Goal: Information Seeking & Learning: Learn about a topic

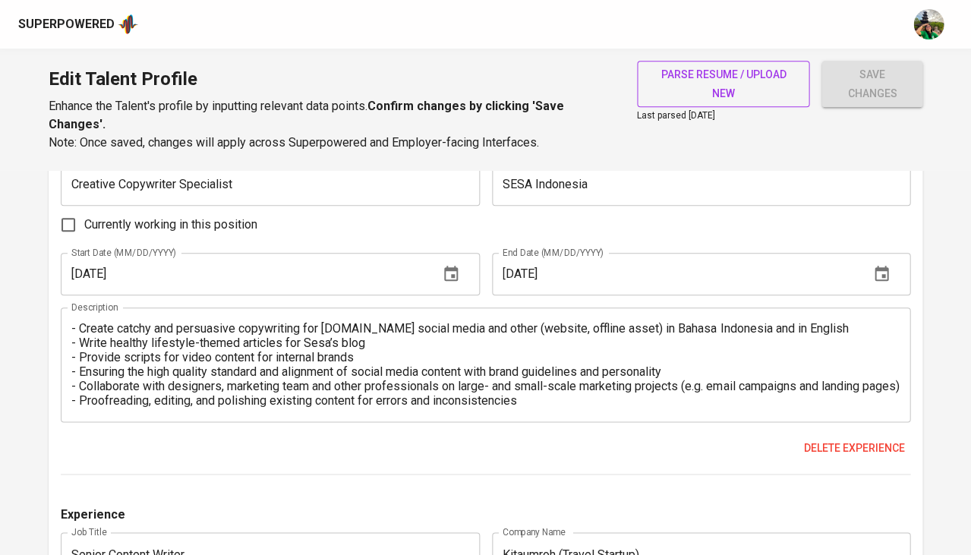
scroll to position [1481, 0]
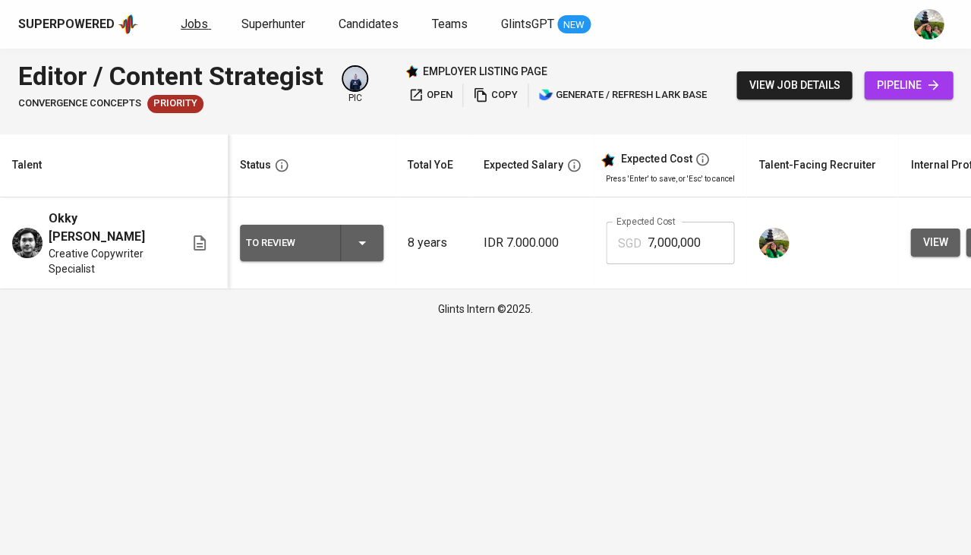
scroll to position [0, 329]
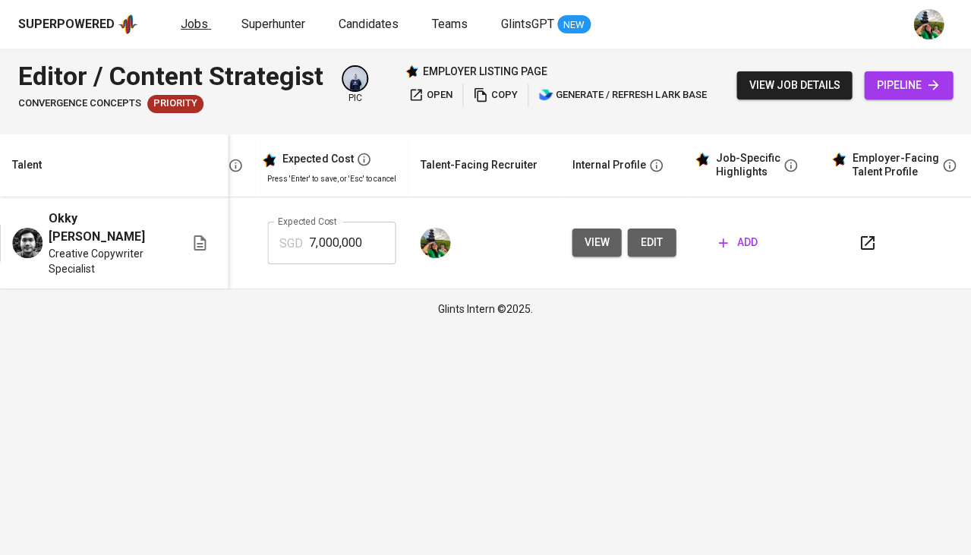
click at [200, 27] on span "Jobs" at bounding box center [194, 24] width 27 height 14
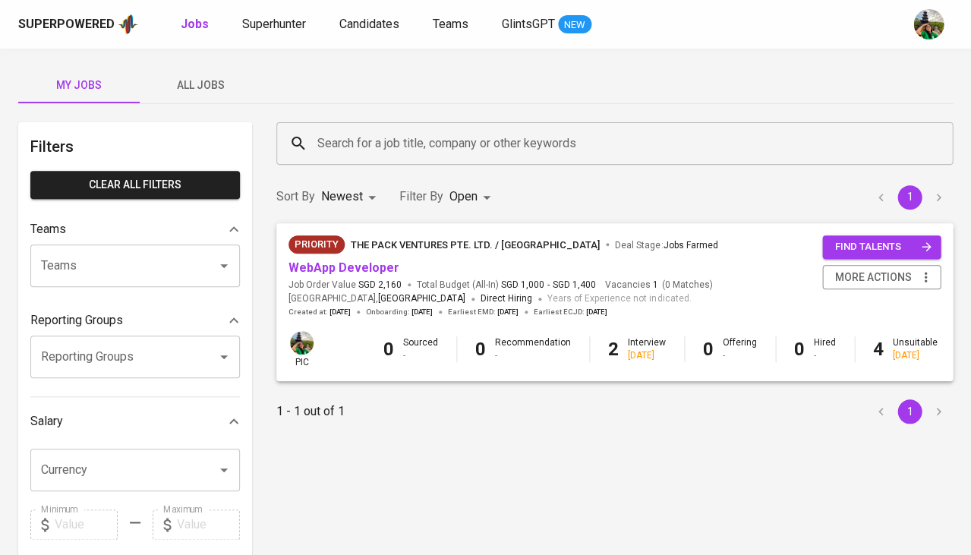
click at [206, 81] on span "All Jobs" at bounding box center [200, 85] width 103 height 19
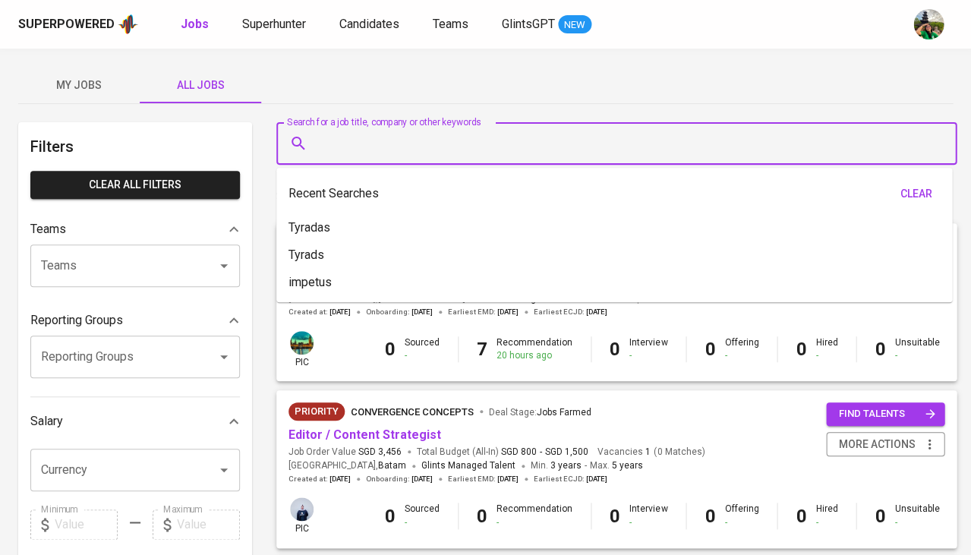
click at [353, 146] on input "Search for a job title, company or other keywords" at bounding box center [619, 143] width 613 height 29
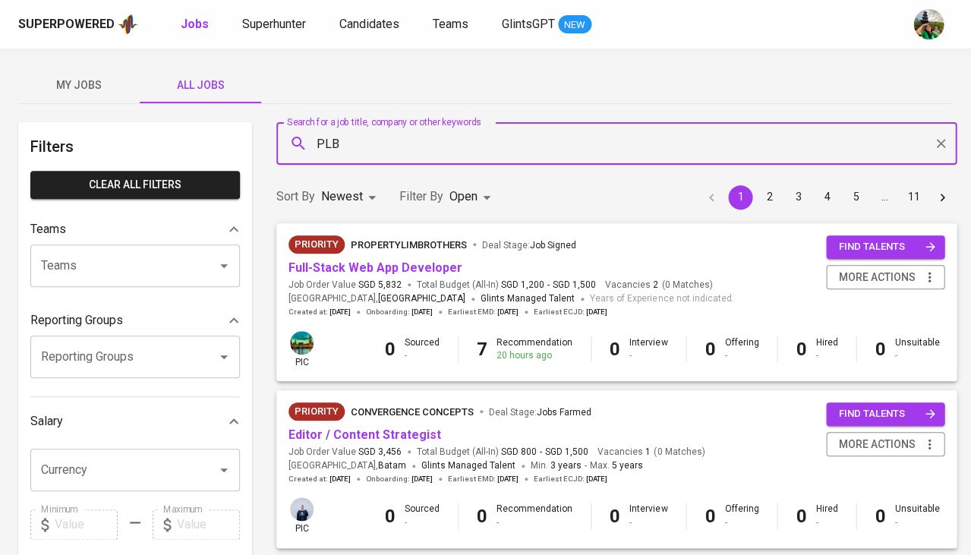
type input "PLB"
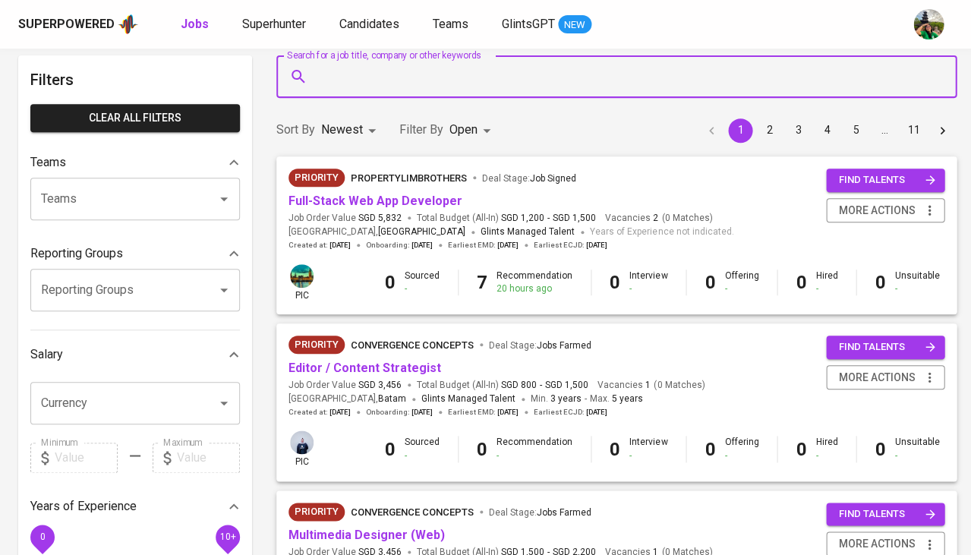
scroll to position [75, 0]
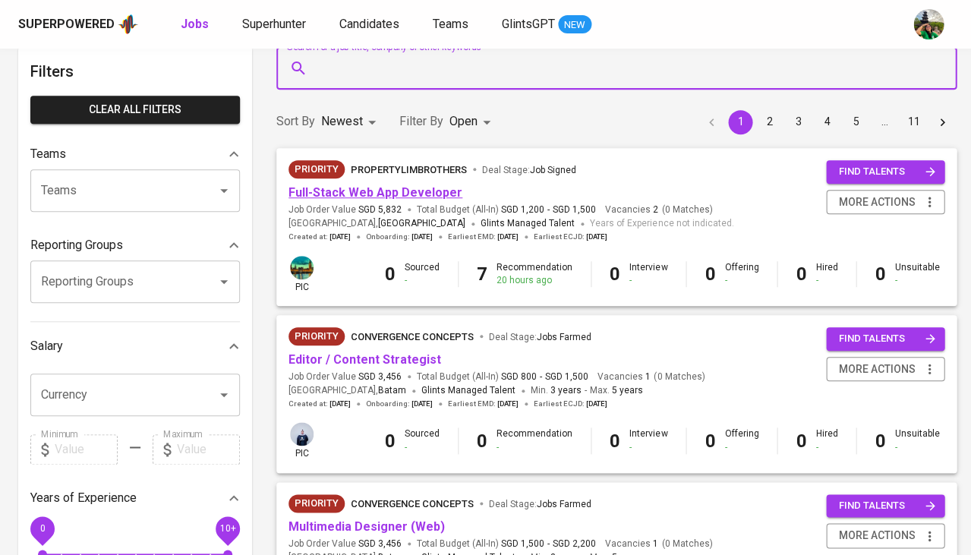
click at [370, 196] on link "Full-Stack Web App Developer" at bounding box center [375, 192] width 174 height 14
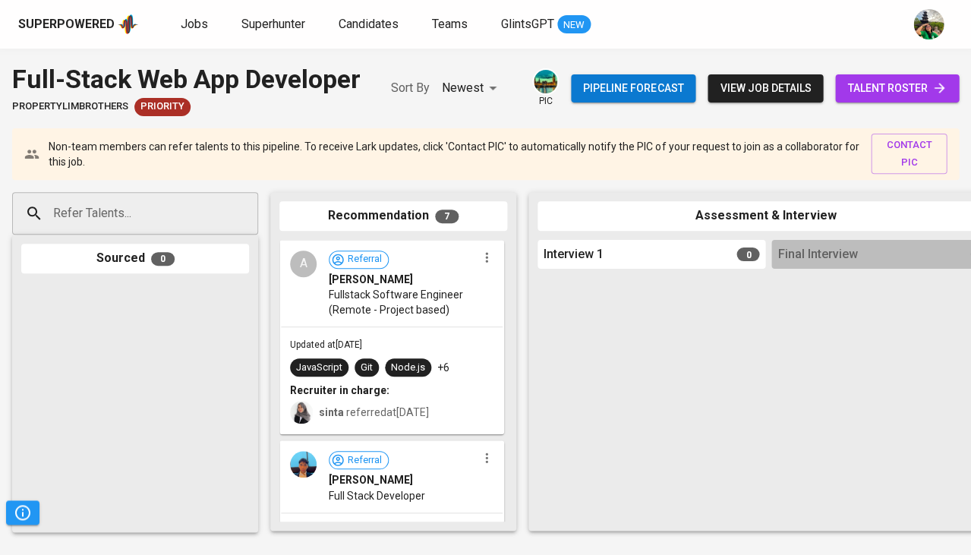
click at [855, 83] on span "talent roster" at bounding box center [896, 88] width 99 height 19
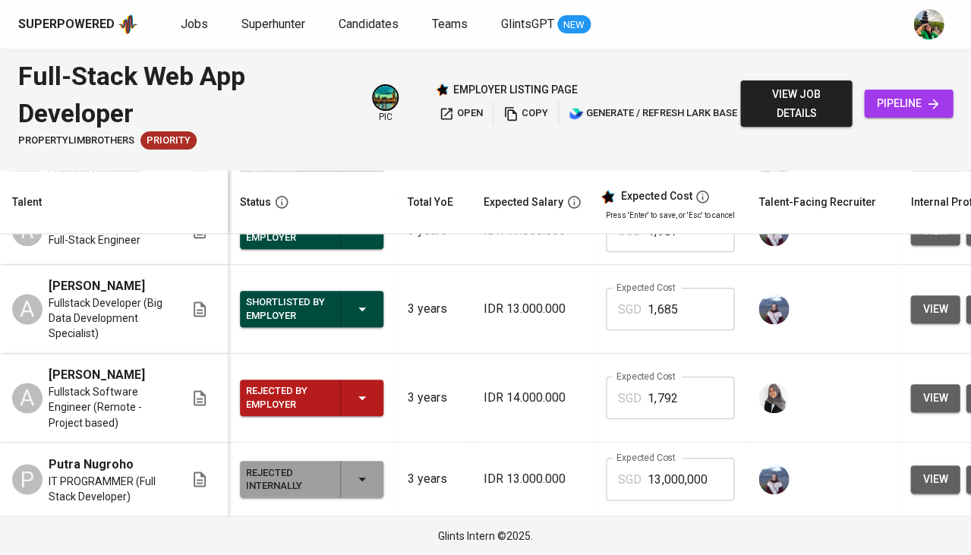
scroll to position [445, 0]
click at [193, 30] on span "Jobs" at bounding box center [194, 24] width 27 height 14
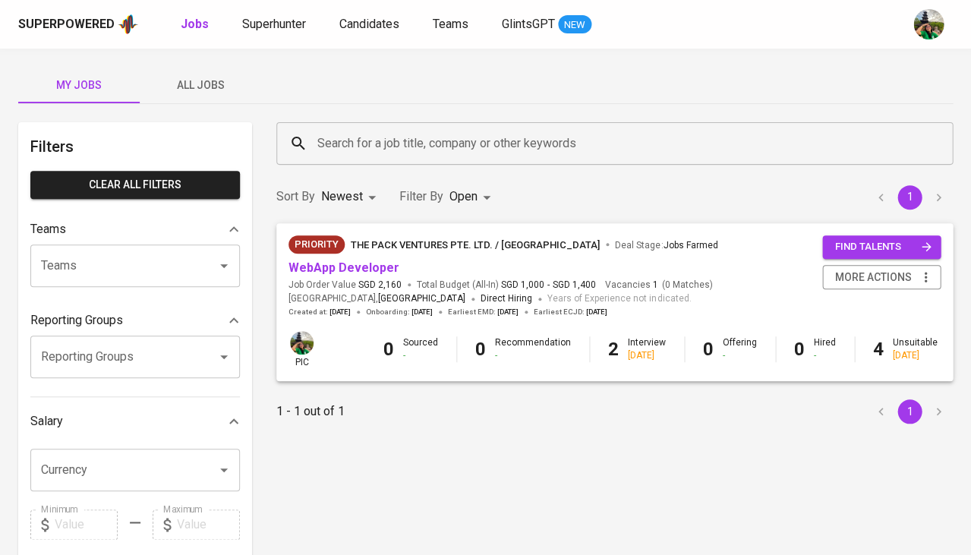
click at [222, 82] on span "All Jobs" at bounding box center [200, 85] width 103 height 19
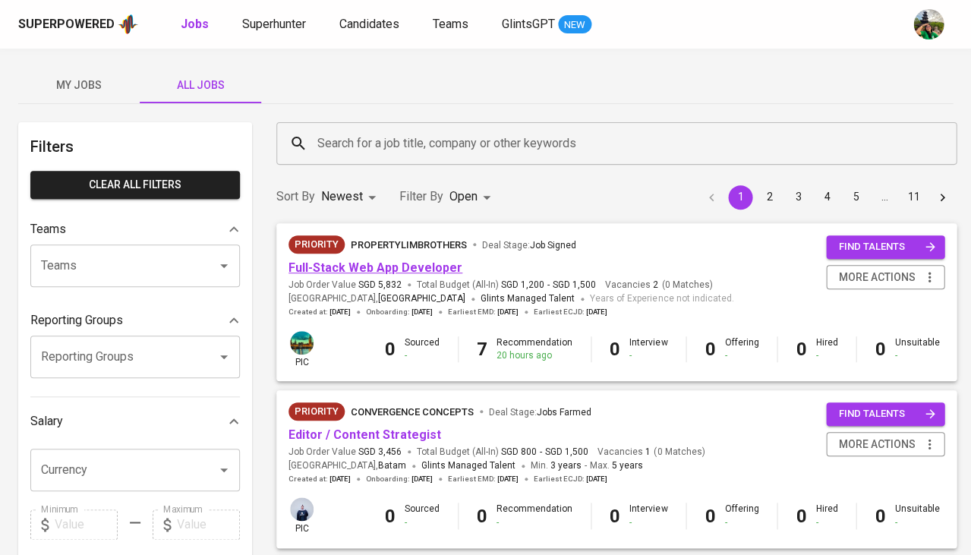
click at [370, 261] on link "Full-Stack Web App Developer" at bounding box center [375, 267] width 174 height 14
click at [189, 247] on div "Teams" at bounding box center [134, 265] width 209 height 43
type input "bandi"
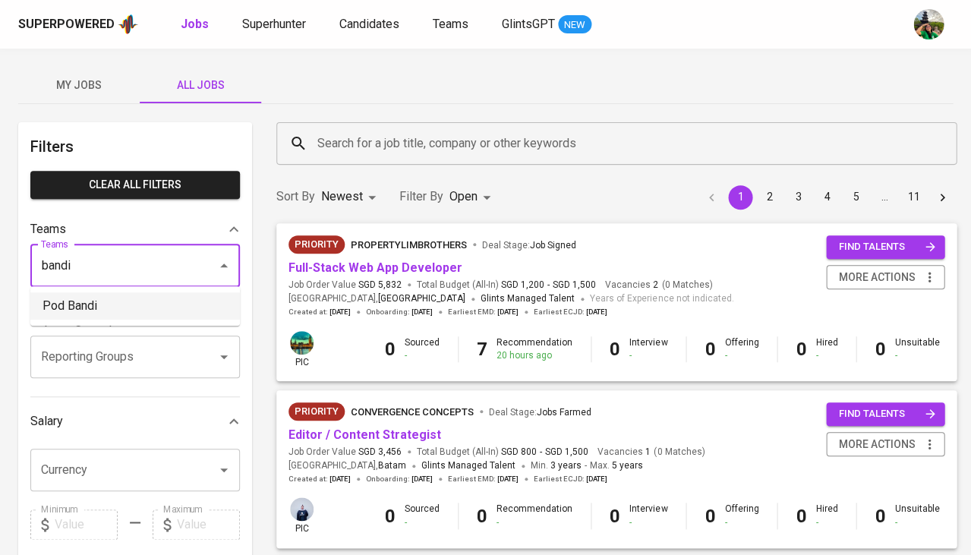
click at [170, 295] on li "Pod Bandi" at bounding box center [134, 305] width 209 height 27
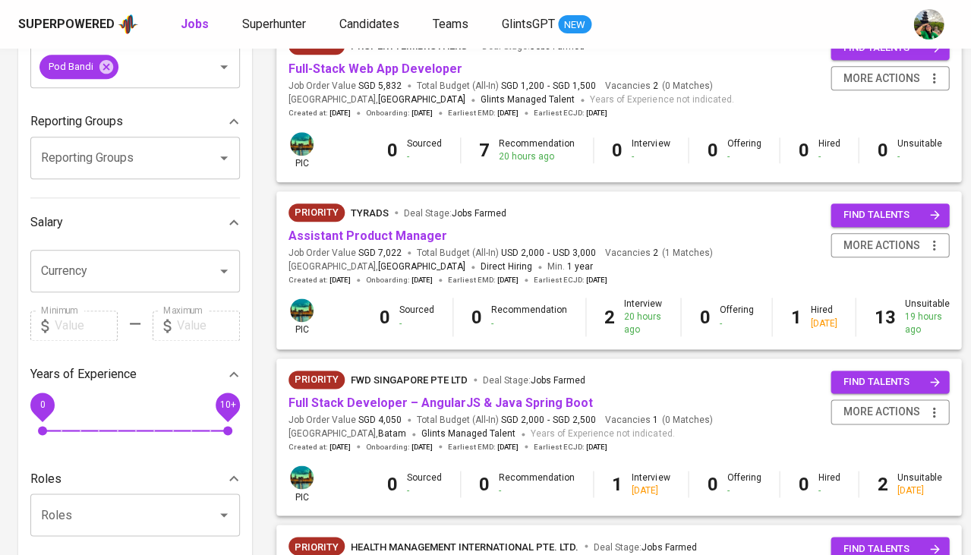
scroll to position [206, 0]
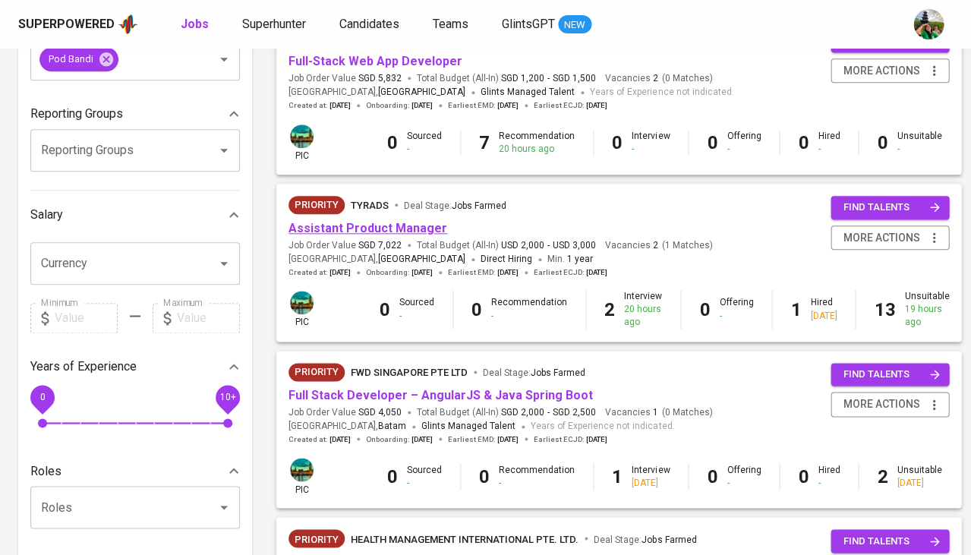
click at [414, 228] on link "Assistant Product Manager" at bounding box center [367, 228] width 159 height 14
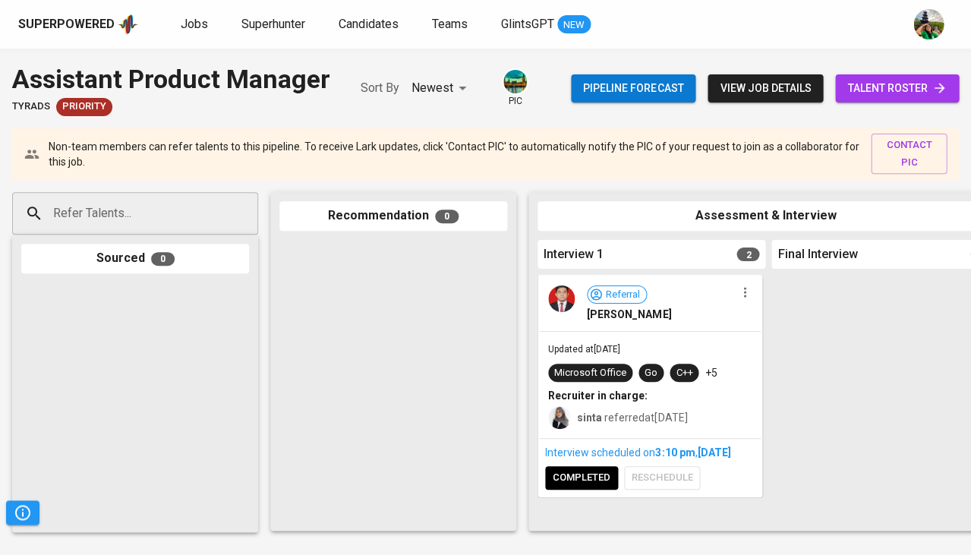
click at [834, 101] on div "Pipeline forecast view job details talent roster" at bounding box center [765, 88] width 388 height 55
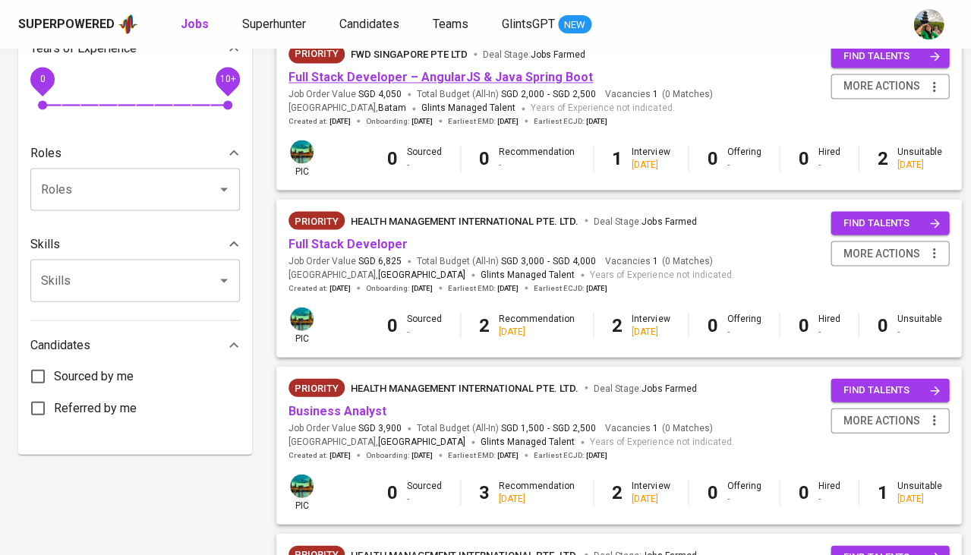
scroll to position [525, 0]
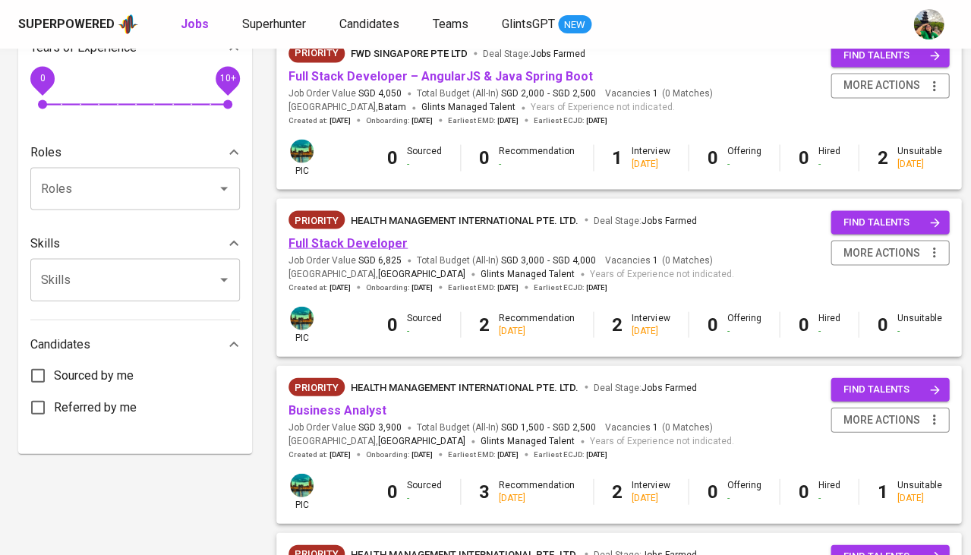
click at [374, 244] on link "Full Stack Developer" at bounding box center [347, 242] width 119 height 14
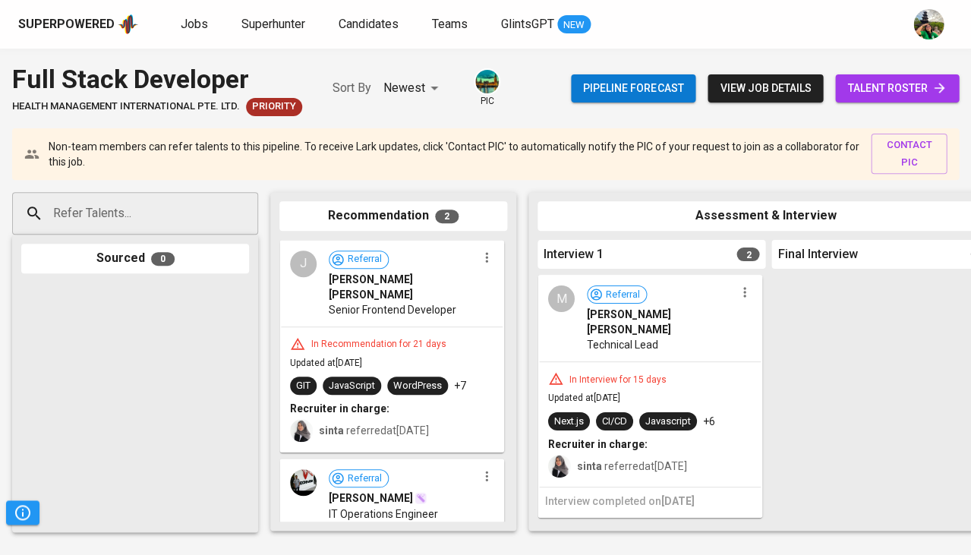
click at [862, 79] on span "talent roster" at bounding box center [896, 88] width 99 height 19
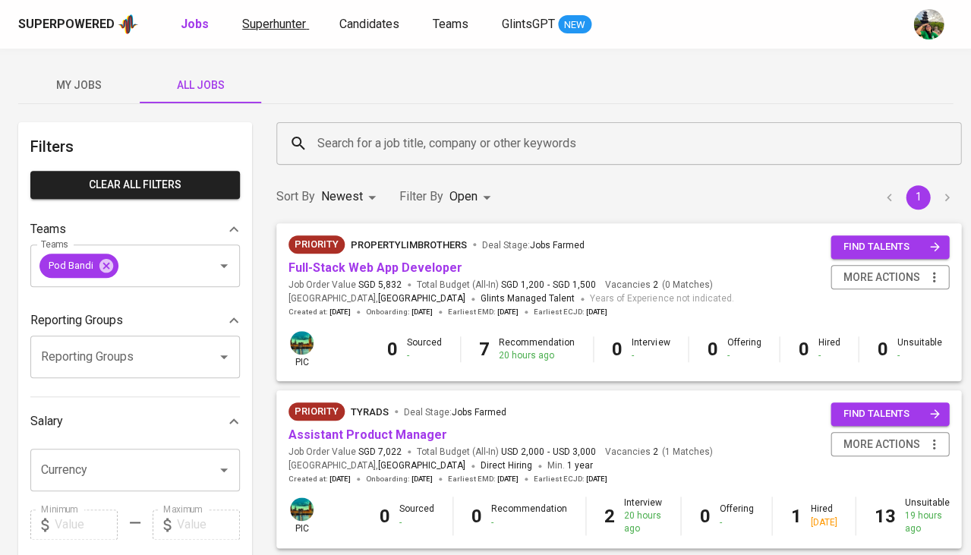
click at [295, 30] on link "Superhunter" at bounding box center [275, 24] width 67 height 19
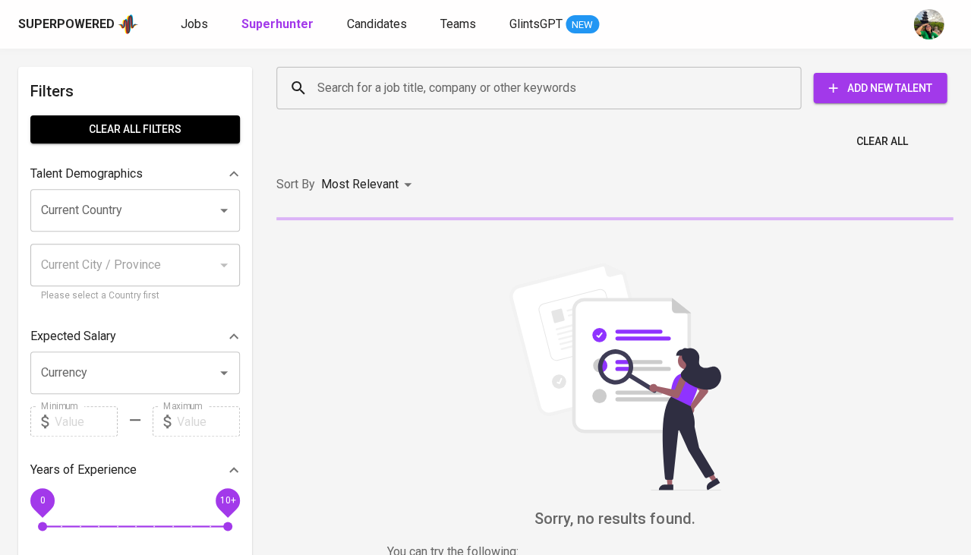
click at [350, 65] on div "Search for a job title, company or other keywords Search for a job title, compa…" at bounding box center [611, 88] width 676 height 49
click at [339, 78] on input "Search for a job title, company or other keywords" at bounding box center [542, 88] width 458 height 29
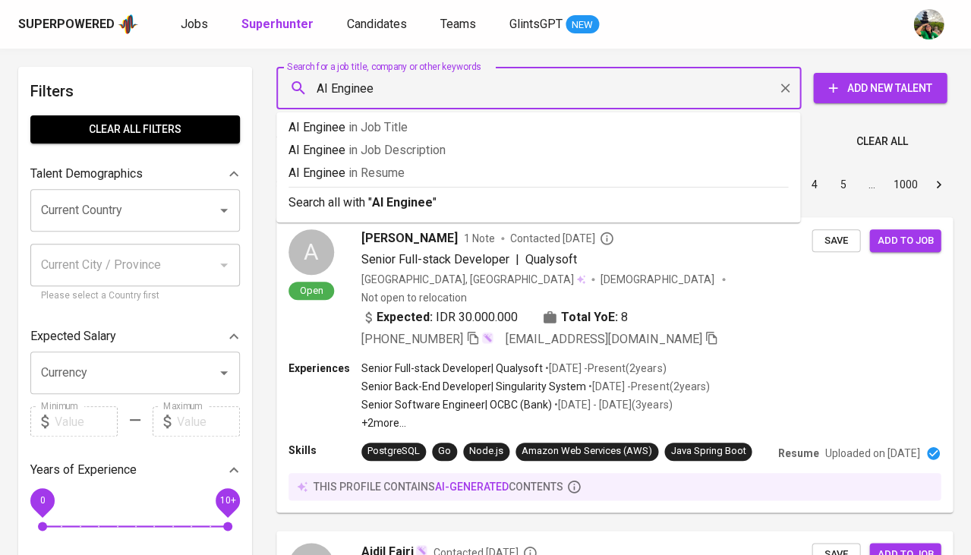
type input "AI Engineer"
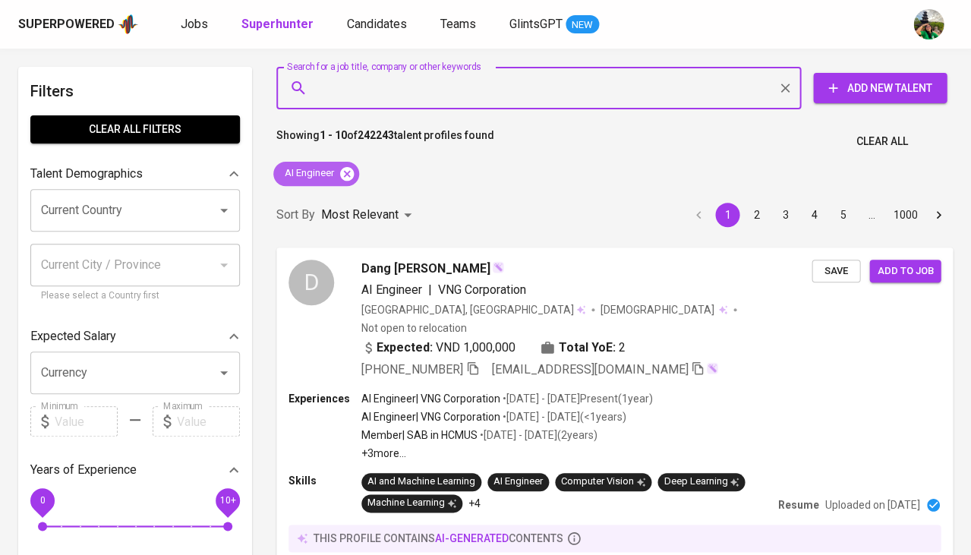
click at [349, 172] on icon at bounding box center [347, 173] width 14 height 14
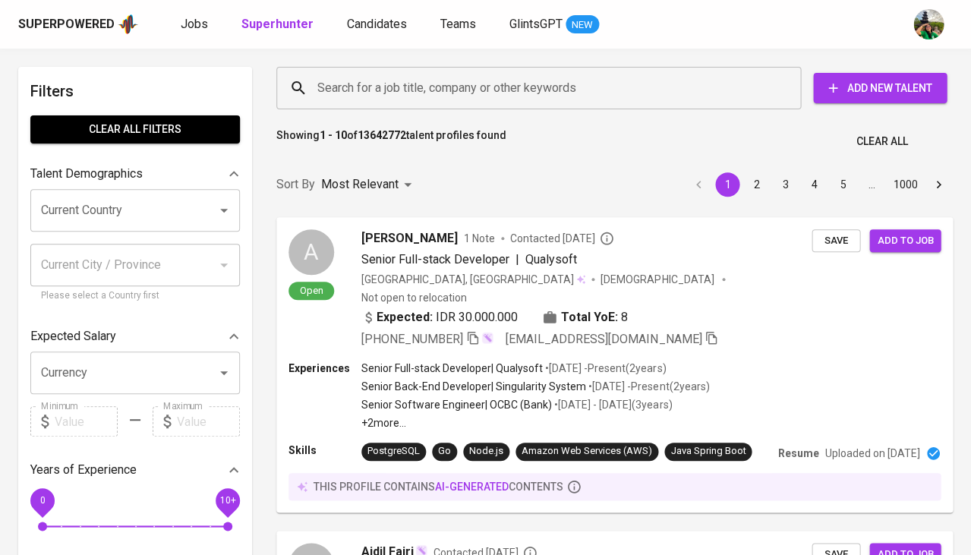
click at [420, 91] on input "Search for a job title, company or other keywords" at bounding box center [542, 88] width 458 height 29
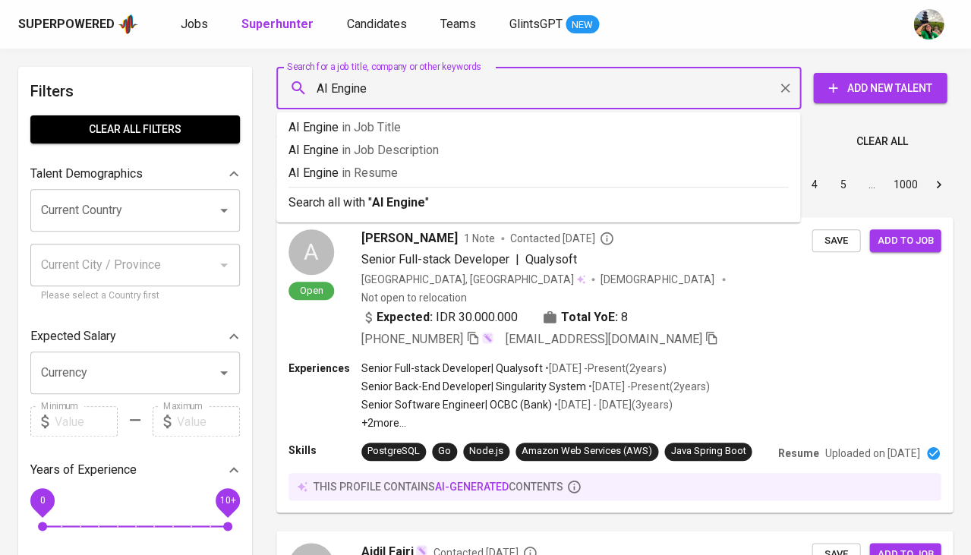
type input "AI Enginer"
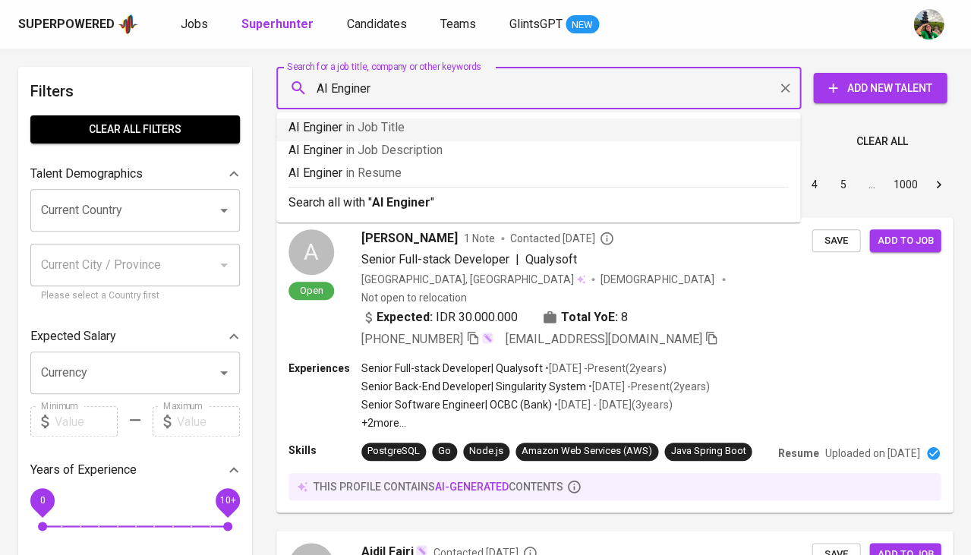
click at [421, 125] on p "AI Enginer in Job Title" at bounding box center [537, 127] width 499 height 18
